Goal: Transaction & Acquisition: Book appointment/travel/reservation

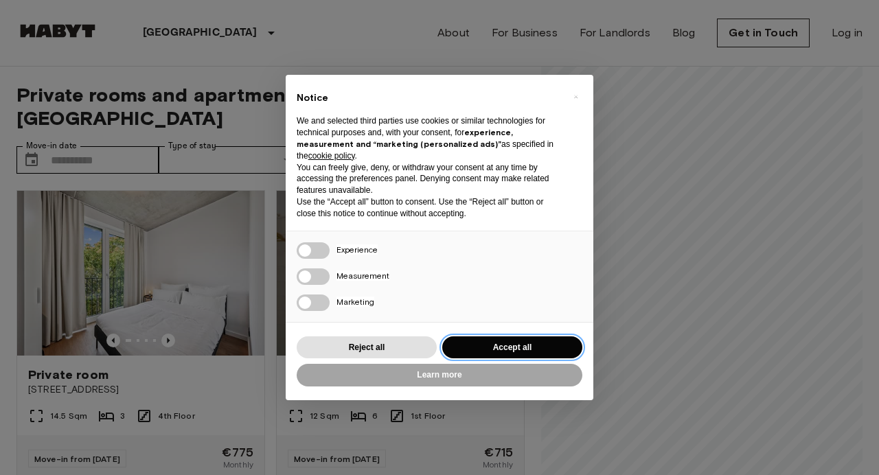
click at [479, 344] on button "Accept all" at bounding box center [512, 348] width 140 height 23
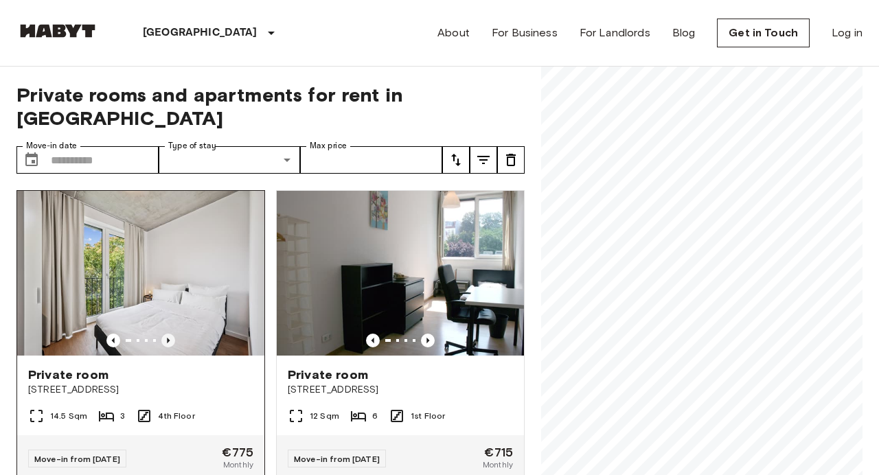
click at [170, 334] on icon "Previous image" at bounding box center [168, 341] width 14 height 14
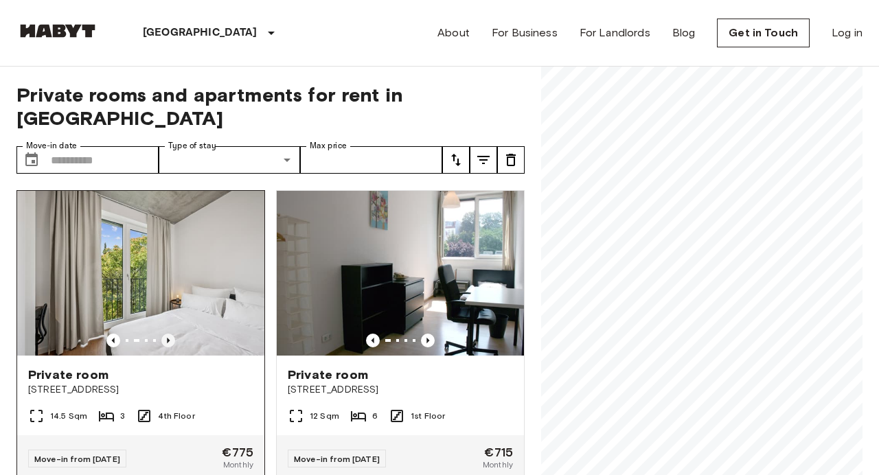
click at [170, 334] on icon "Previous image" at bounding box center [168, 341] width 14 height 14
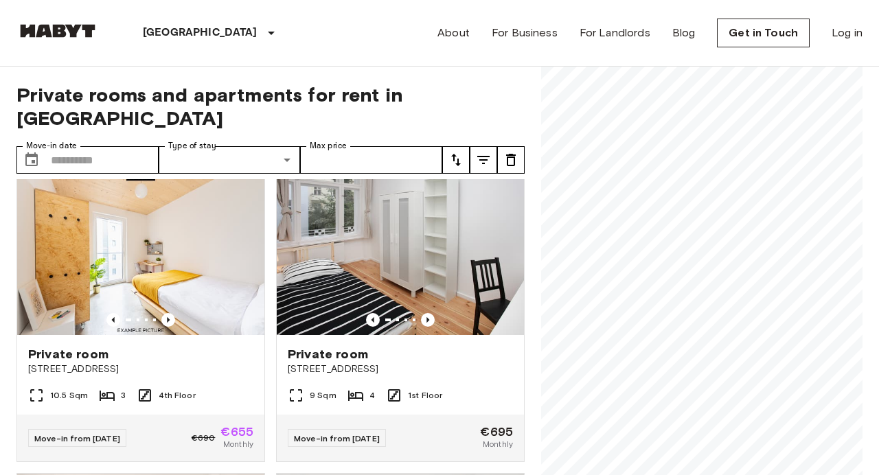
scroll to position [325, 0]
click at [181, 277] on img at bounding box center [140, 252] width 247 height 165
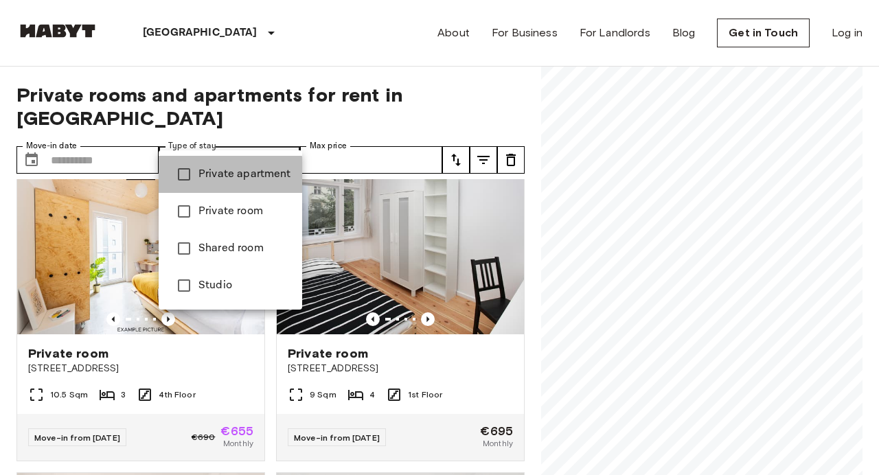
click at [229, 177] on span "Private apartment" at bounding box center [244, 174] width 93 height 16
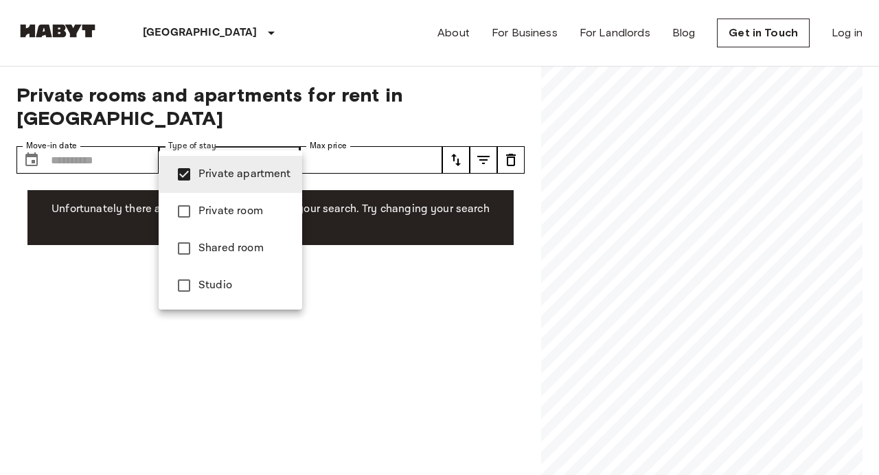
click at [641, 186] on div at bounding box center [439, 237] width 879 height 475
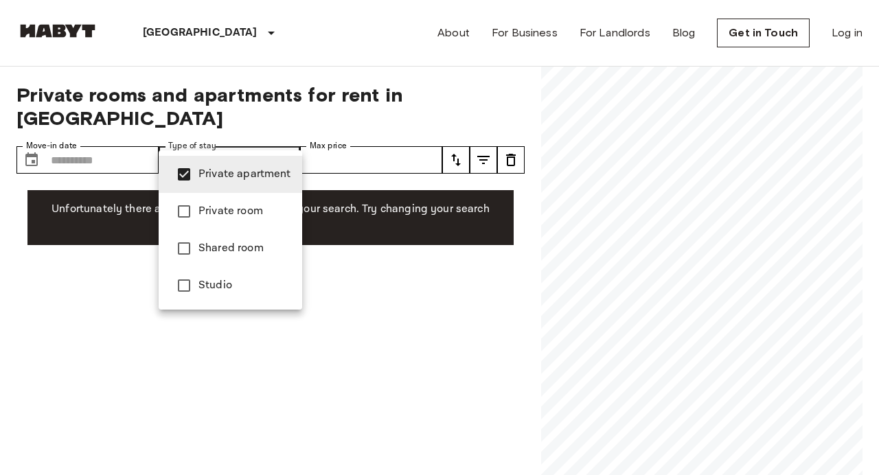
click at [250, 178] on span "Private apartment" at bounding box center [244, 174] width 93 height 16
type input "**********"
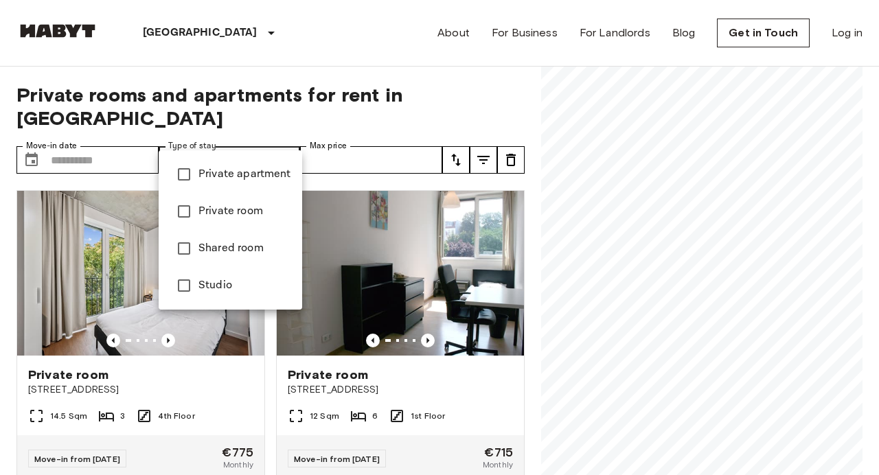
click at [665, 203] on div at bounding box center [439, 237] width 879 height 475
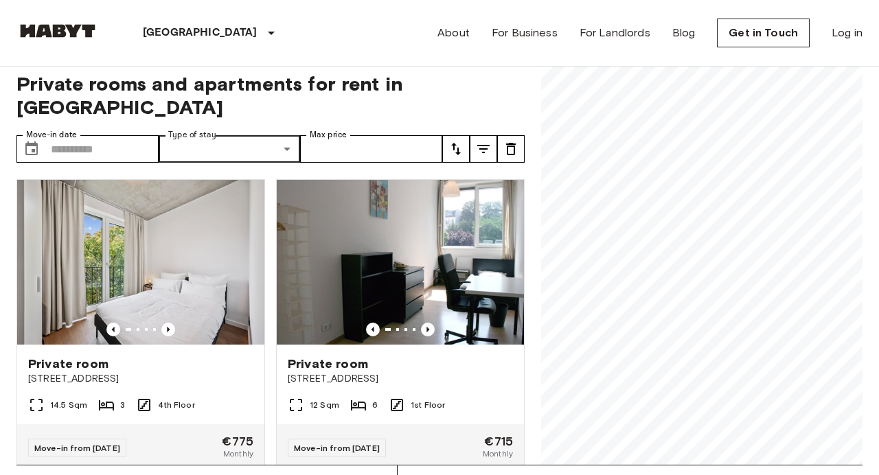
scroll to position [12, 0]
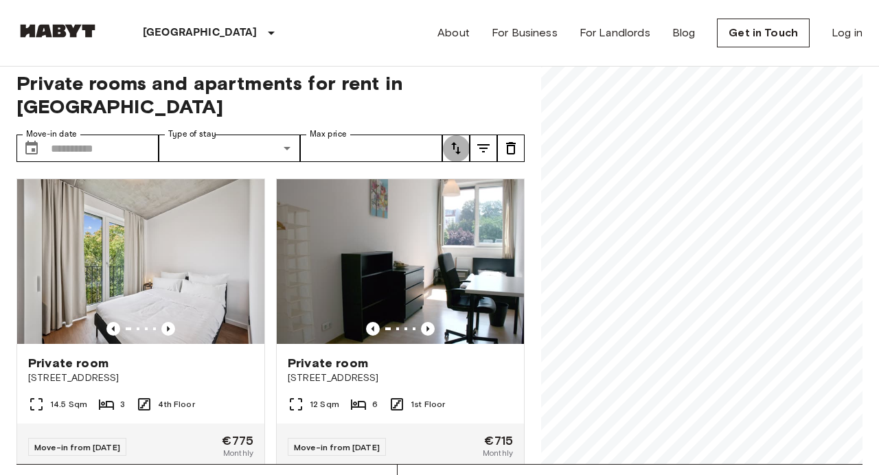
click at [453, 142] on icon "tune" at bounding box center [456, 148] width 10 height 12
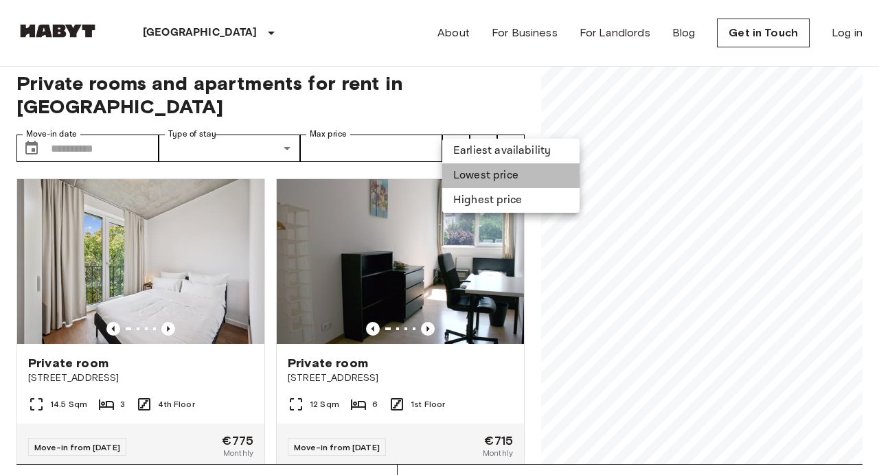
click at [468, 170] on li "Lowest price" at bounding box center [510, 175] width 137 height 25
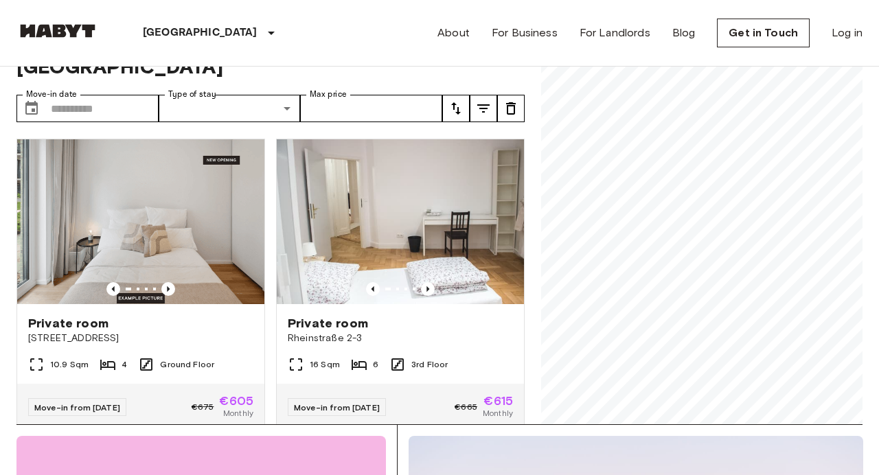
scroll to position [54, 0]
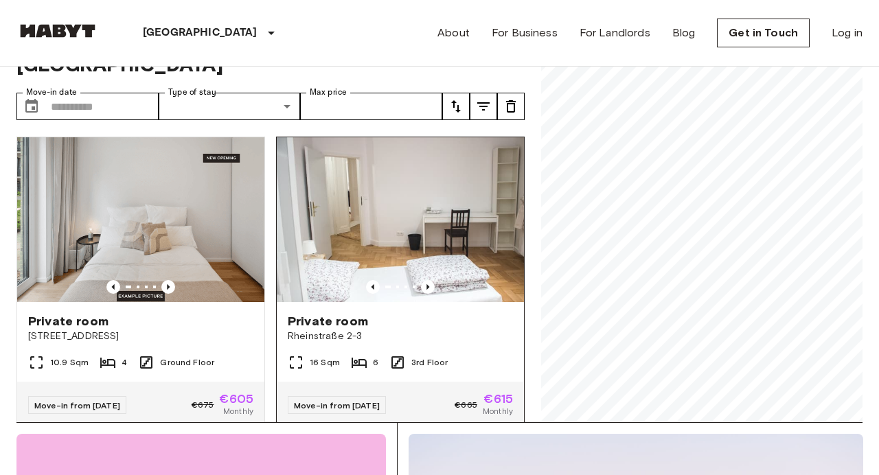
click at [401, 229] on img at bounding box center [400, 219] width 247 height 165
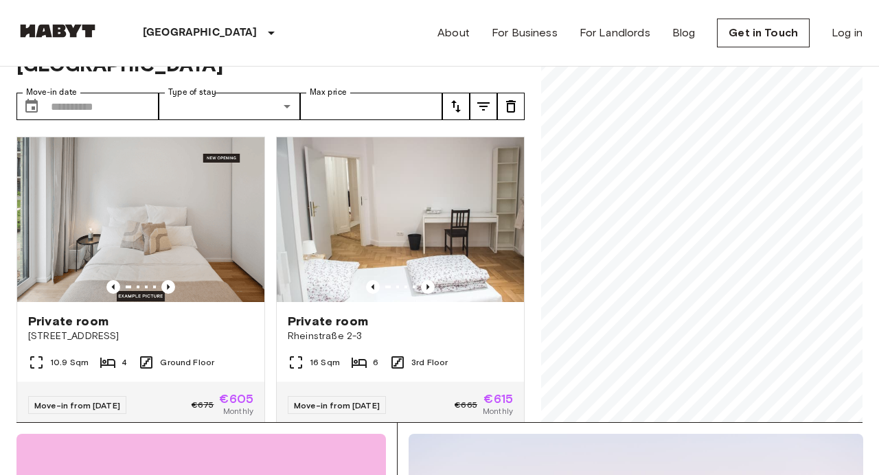
scroll to position [0, 0]
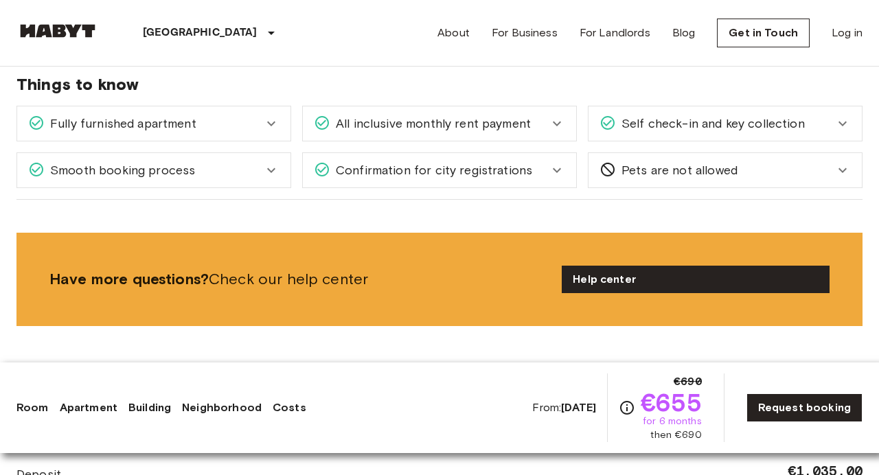
scroll to position [1793, 0]
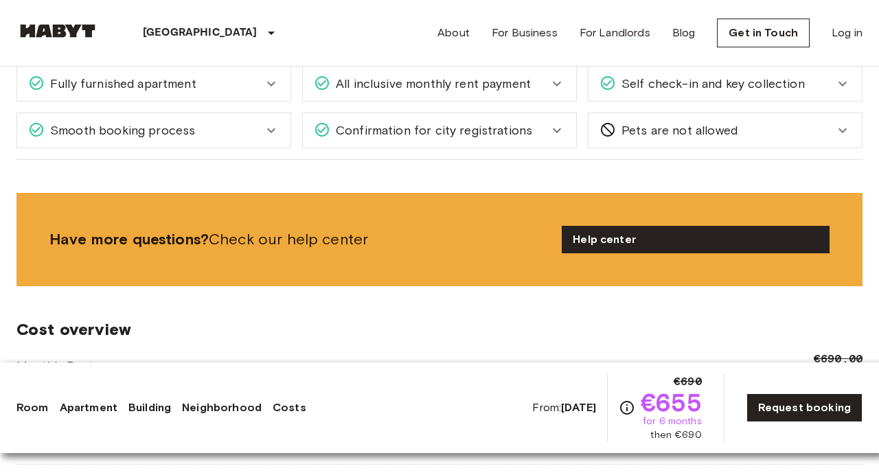
click at [558, 141] on div "Confirmation for city registrations" at bounding box center [439, 130] width 273 height 34
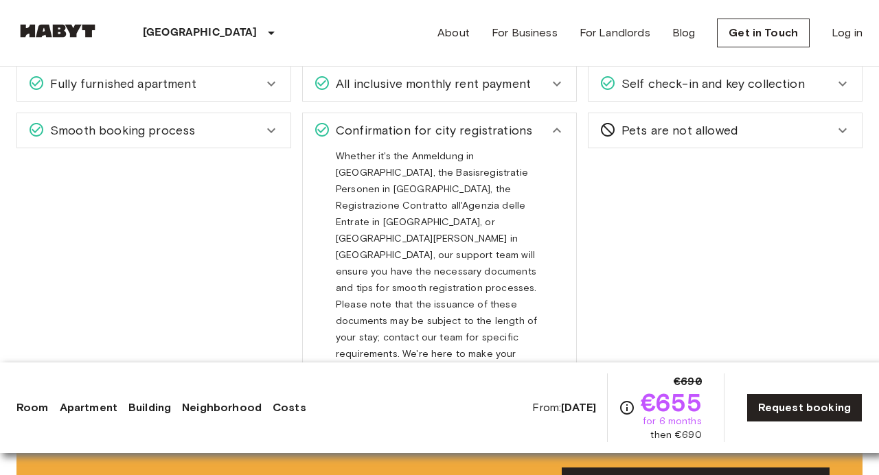
click at [554, 129] on icon at bounding box center [557, 130] width 16 height 16
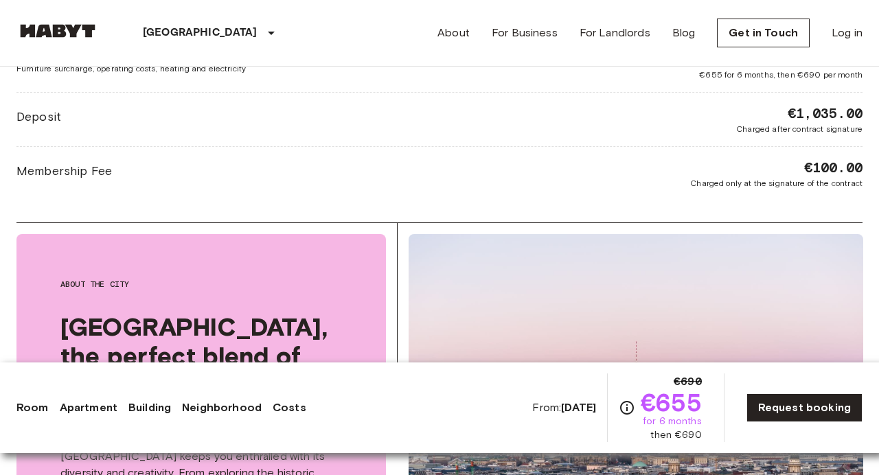
scroll to position [2111, 0]
click at [91, 405] on link "Apartment" at bounding box center [89, 408] width 58 height 16
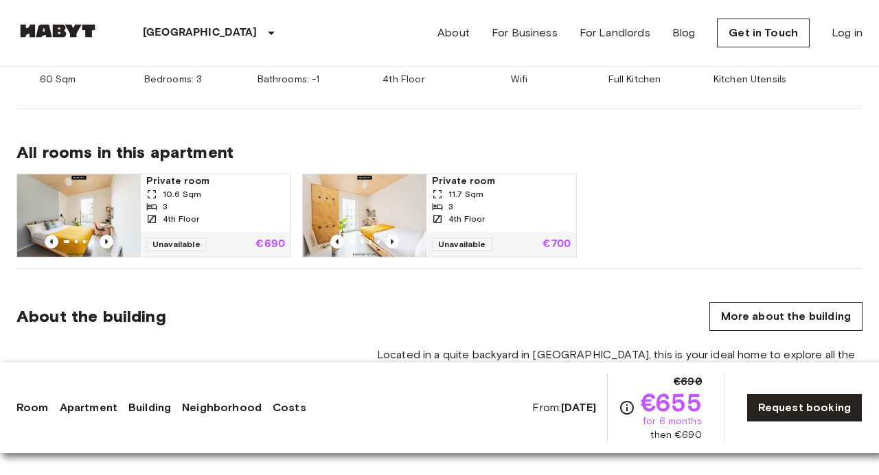
scroll to position [847, 0]
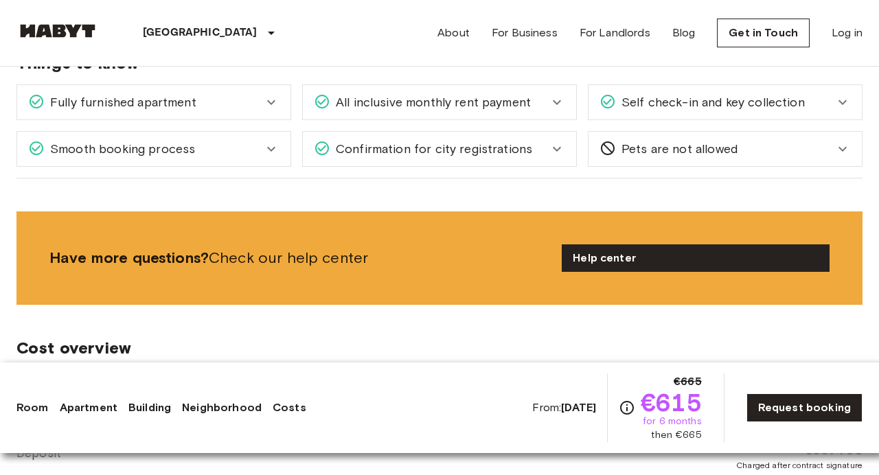
scroll to position [1274, 0]
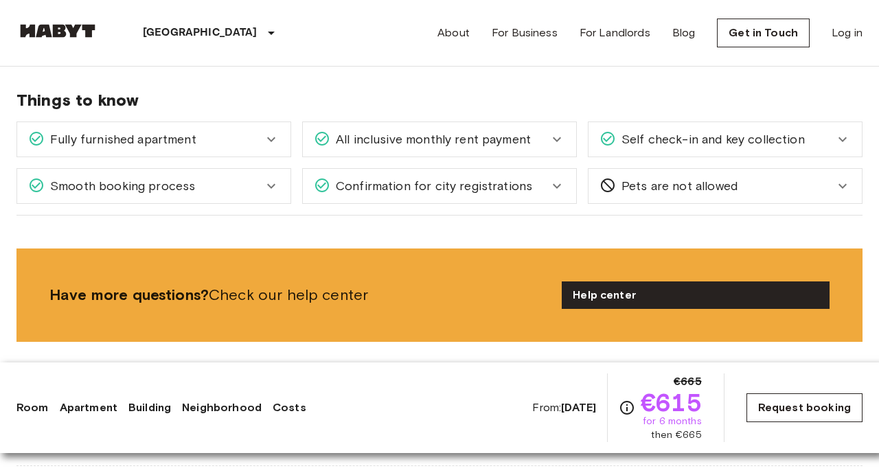
click at [799, 412] on link "Request booking" at bounding box center [805, 408] width 116 height 29
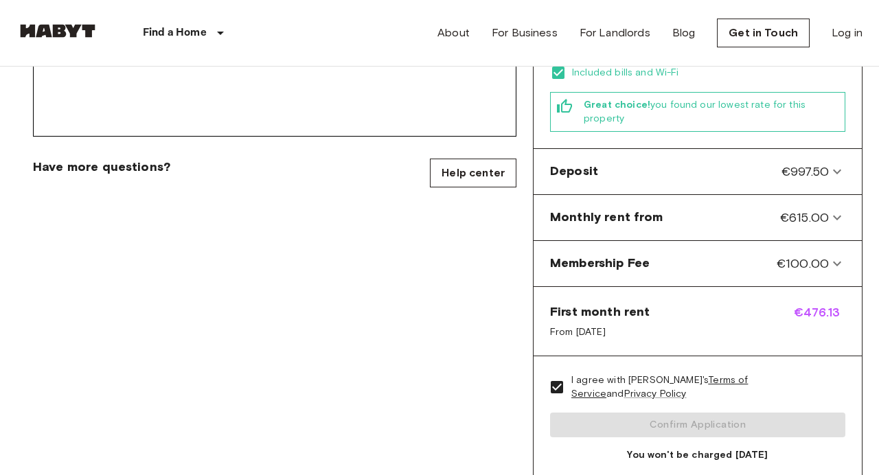
scroll to position [486, 0]
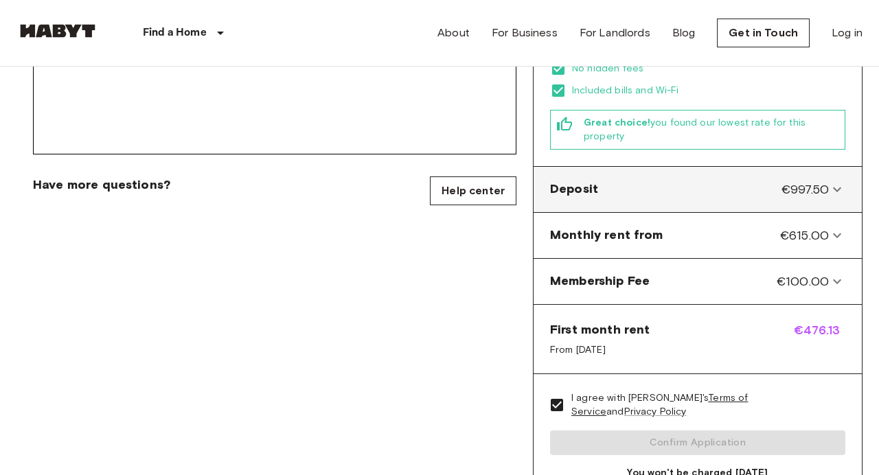
click at [841, 181] on icon at bounding box center [837, 189] width 16 height 16
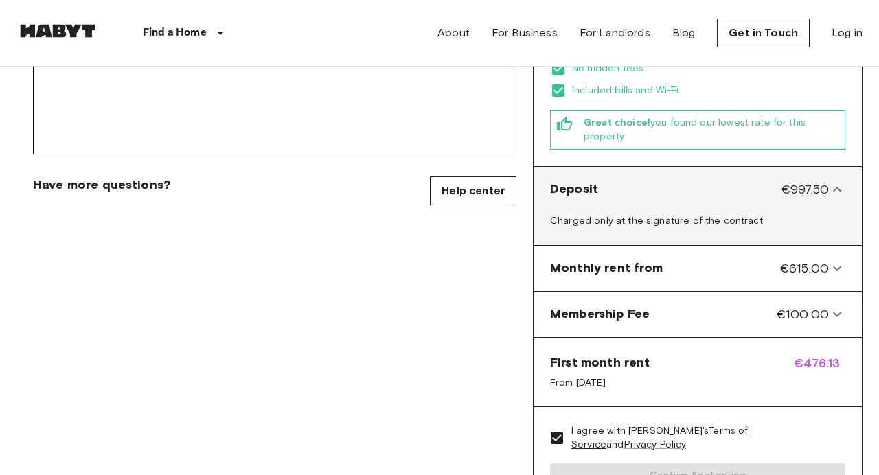
click at [841, 181] on icon at bounding box center [837, 189] width 16 height 16
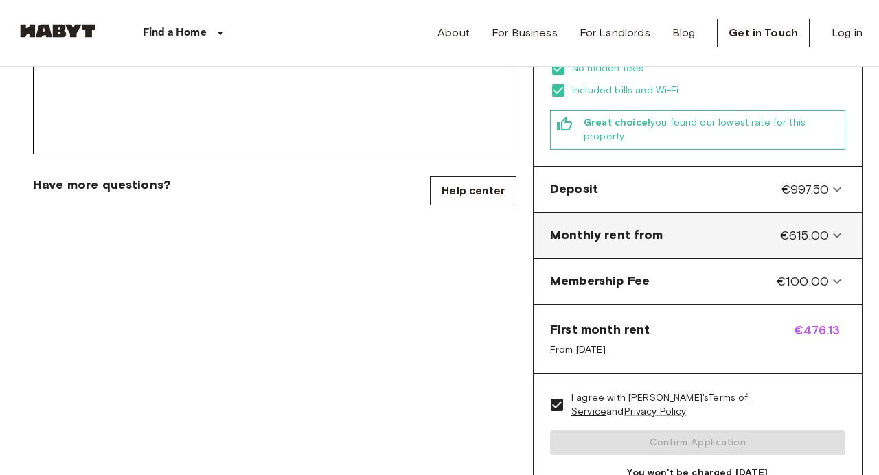
click at [836, 227] on icon at bounding box center [837, 235] width 16 height 16
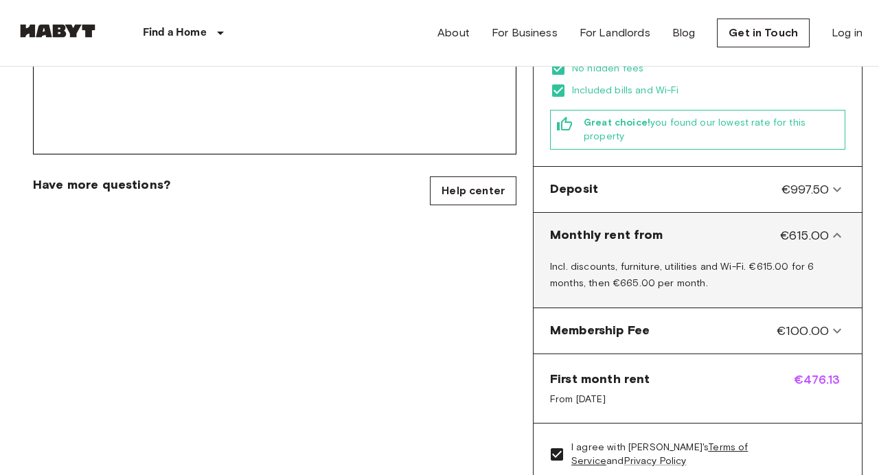
click at [836, 227] on icon at bounding box center [837, 235] width 16 height 16
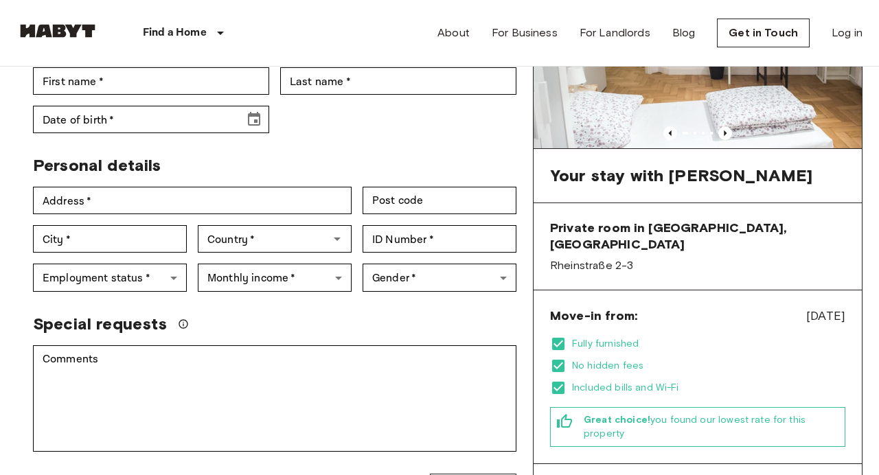
scroll to position [185, 0]
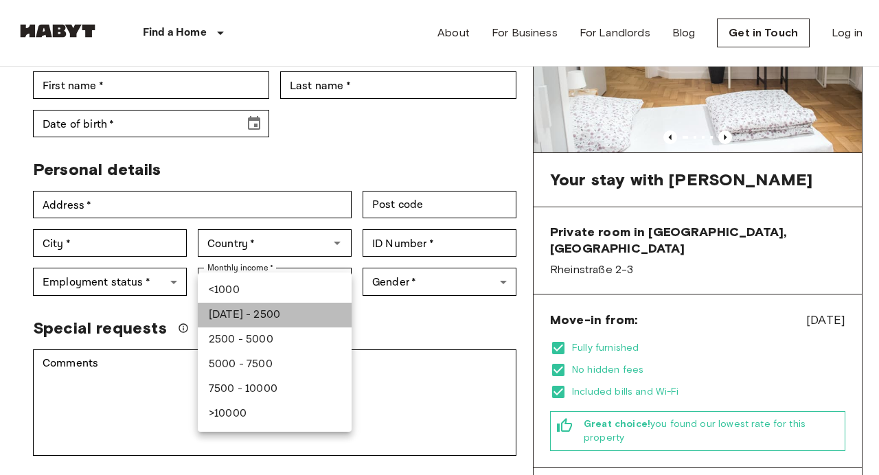
click at [292, 311] on li "1000 - 2500" at bounding box center [275, 315] width 154 height 25
type input "***"
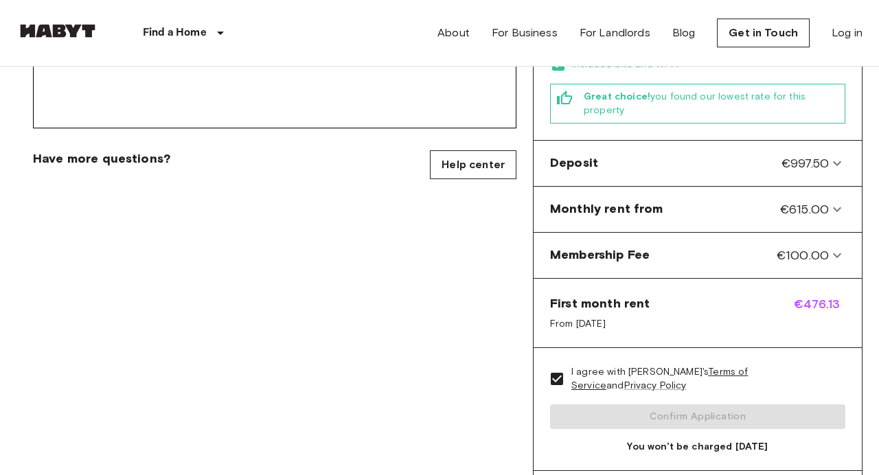
scroll to position [501, 0]
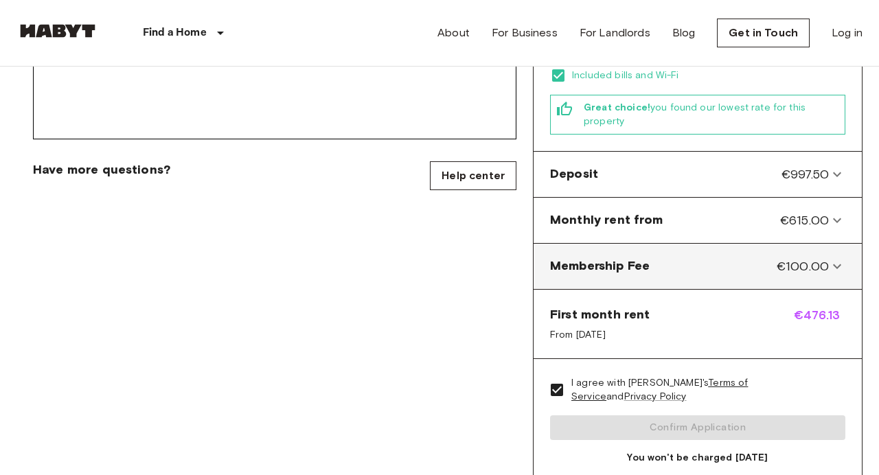
click at [817, 258] on span "€100.00" at bounding box center [803, 267] width 52 height 18
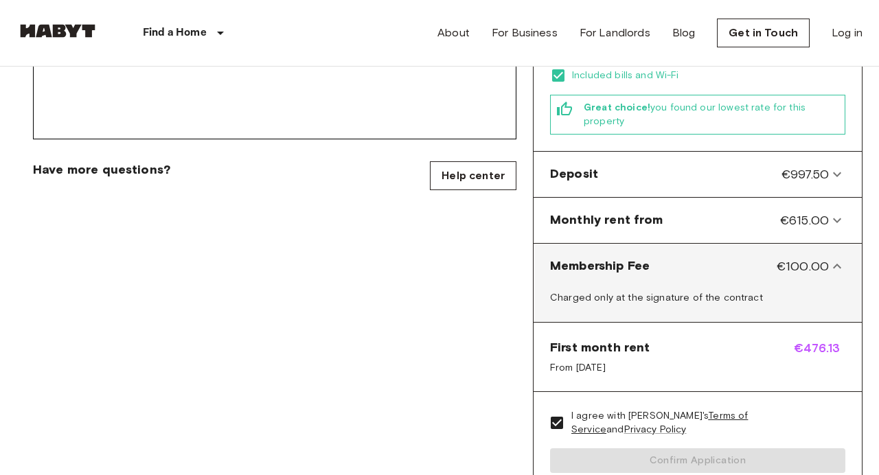
click at [817, 258] on span "€100.00" at bounding box center [803, 267] width 52 height 18
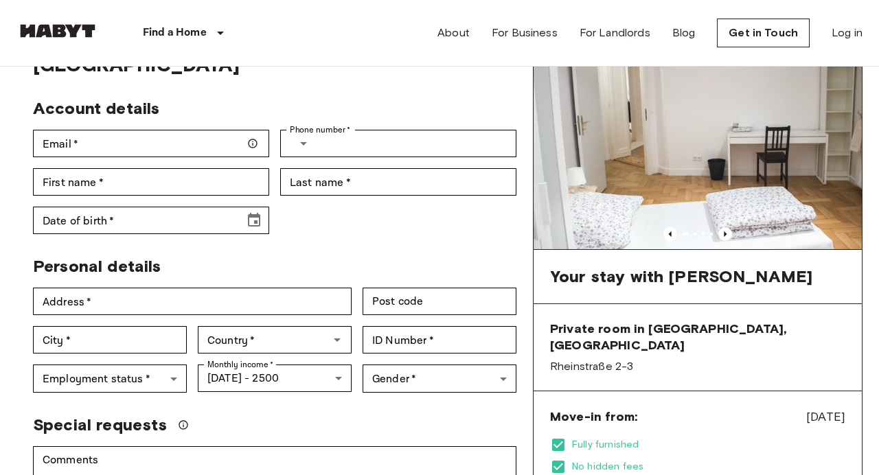
scroll to position [5, 0]
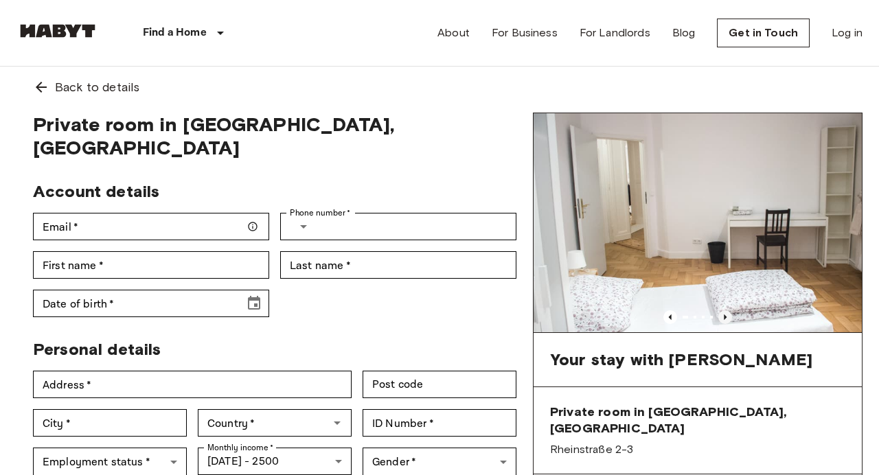
click at [726, 317] on icon "Previous image" at bounding box center [725, 316] width 3 height 5
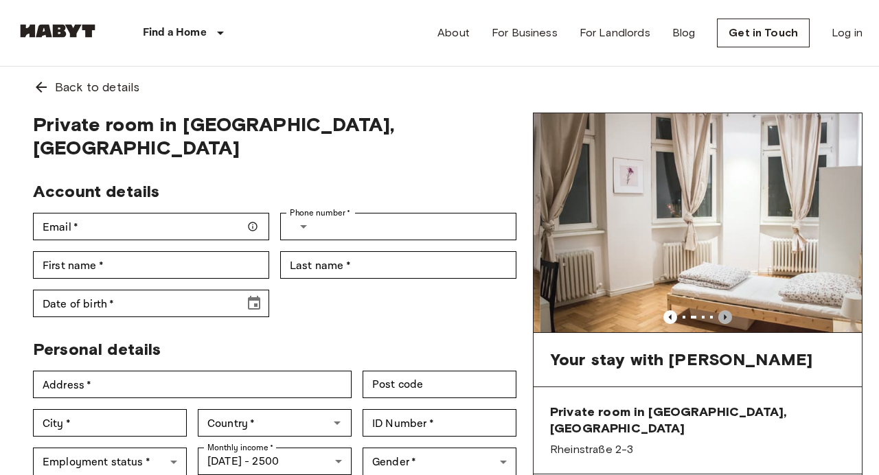
click at [726, 317] on icon "Previous image" at bounding box center [725, 316] width 3 height 5
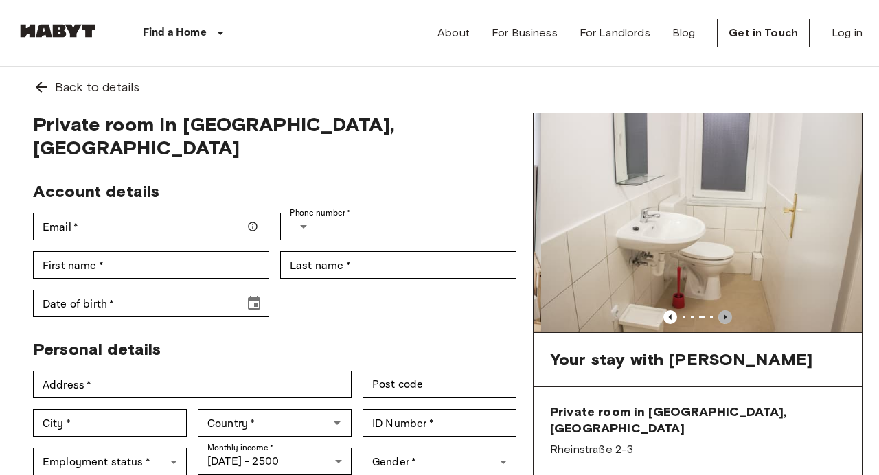
click at [726, 317] on icon "Previous image" at bounding box center [725, 316] width 3 height 5
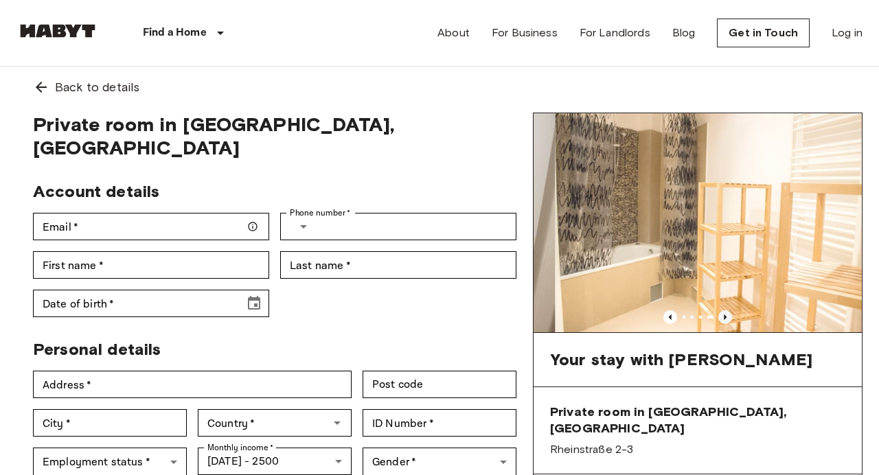
click at [726, 317] on icon "Previous image" at bounding box center [725, 316] width 3 height 5
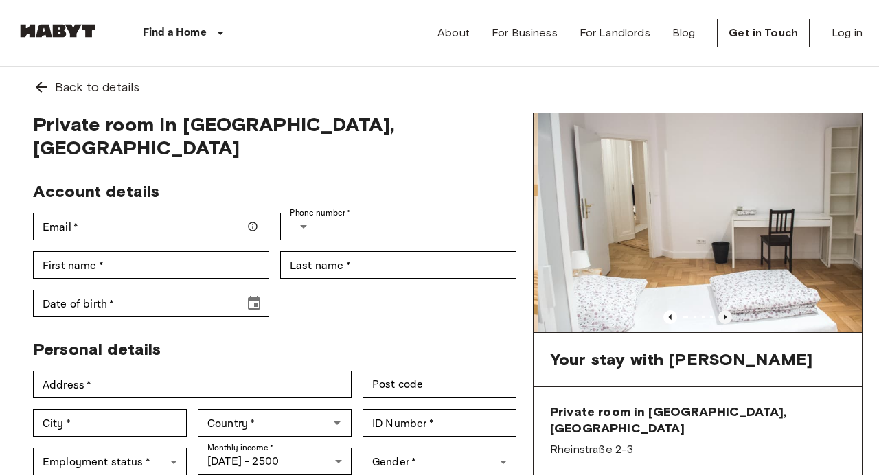
click at [726, 317] on icon "Previous image" at bounding box center [725, 316] width 3 height 5
